Goal: Find specific page/section: Find specific page/section

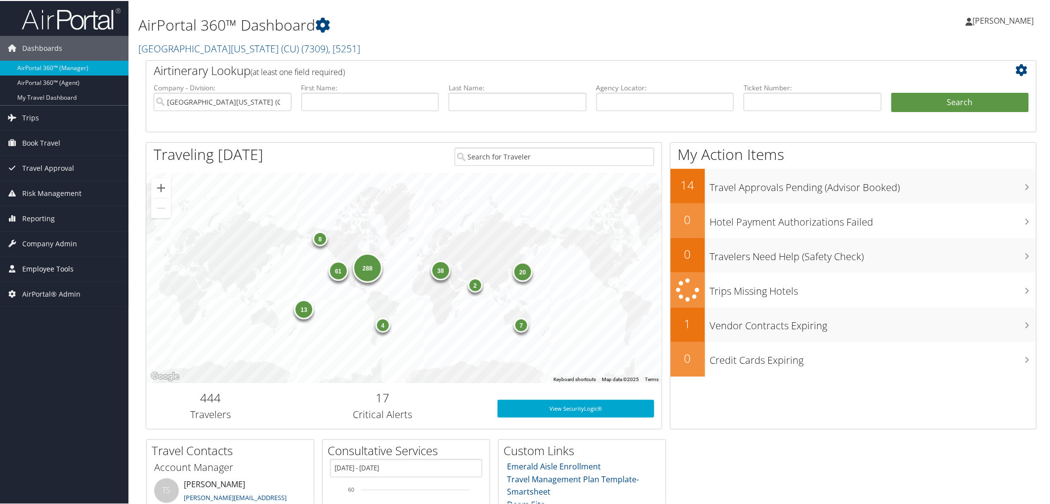
click at [50, 271] on span "Employee Tools" at bounding box center [47, 268] width 51 height 25
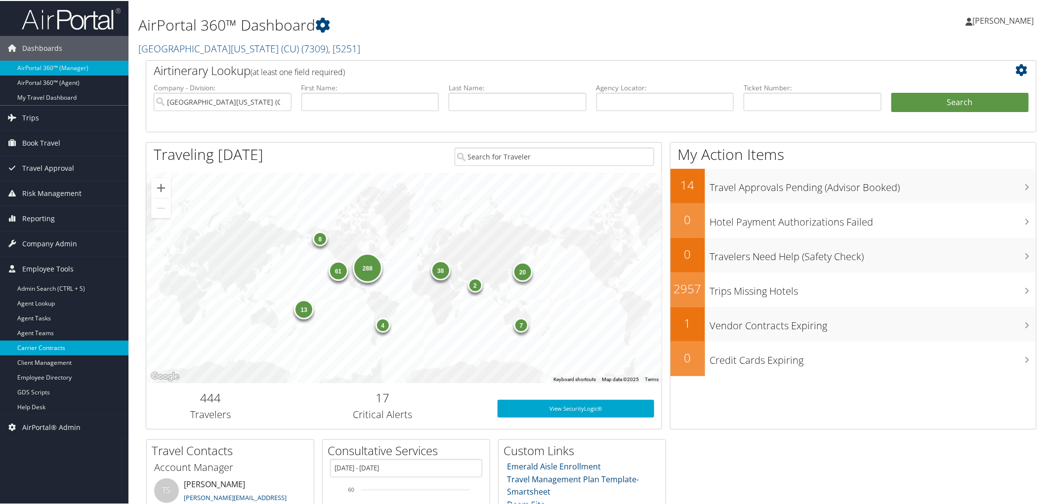
click at [60, 351] on link "Carrier Contracts" at bounding box center [64, 347] width 128 height 15
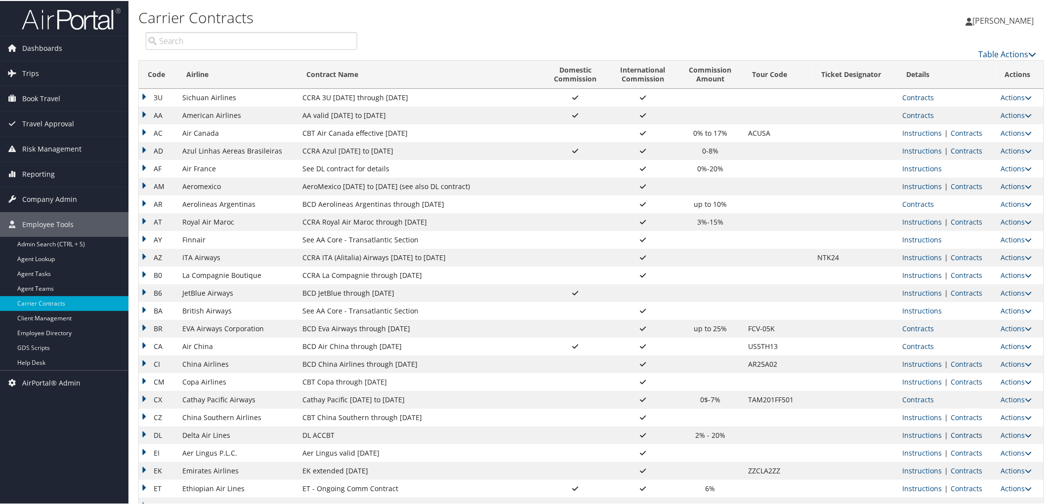
click at [953, 436] on link "Contracts" at bounding box center [967, 434] width 32 height 9
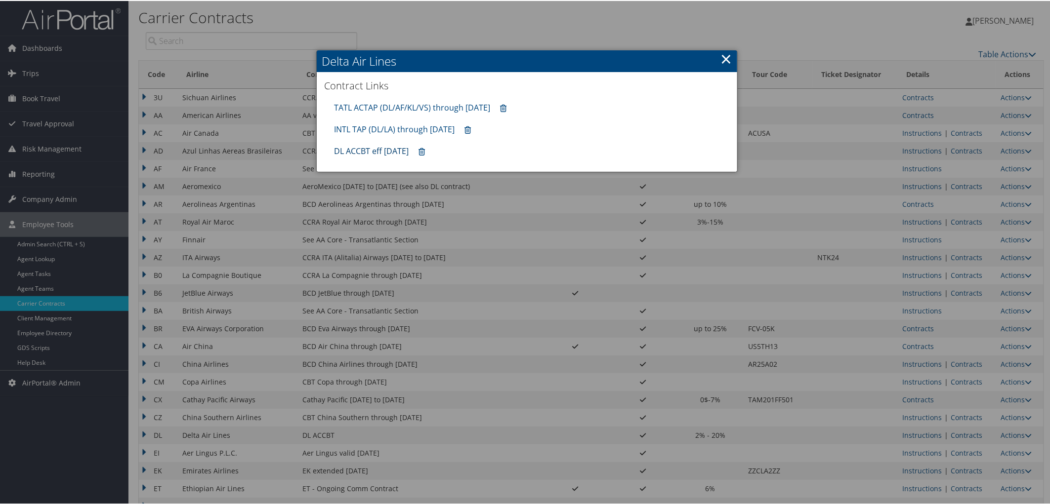
click at [378, 149] on link "DL ACCBT eff Aug 2025" at bounding box center [371, 150] width 75 height 11
